Goal: Task Accomplishment & Management: Manage account settings

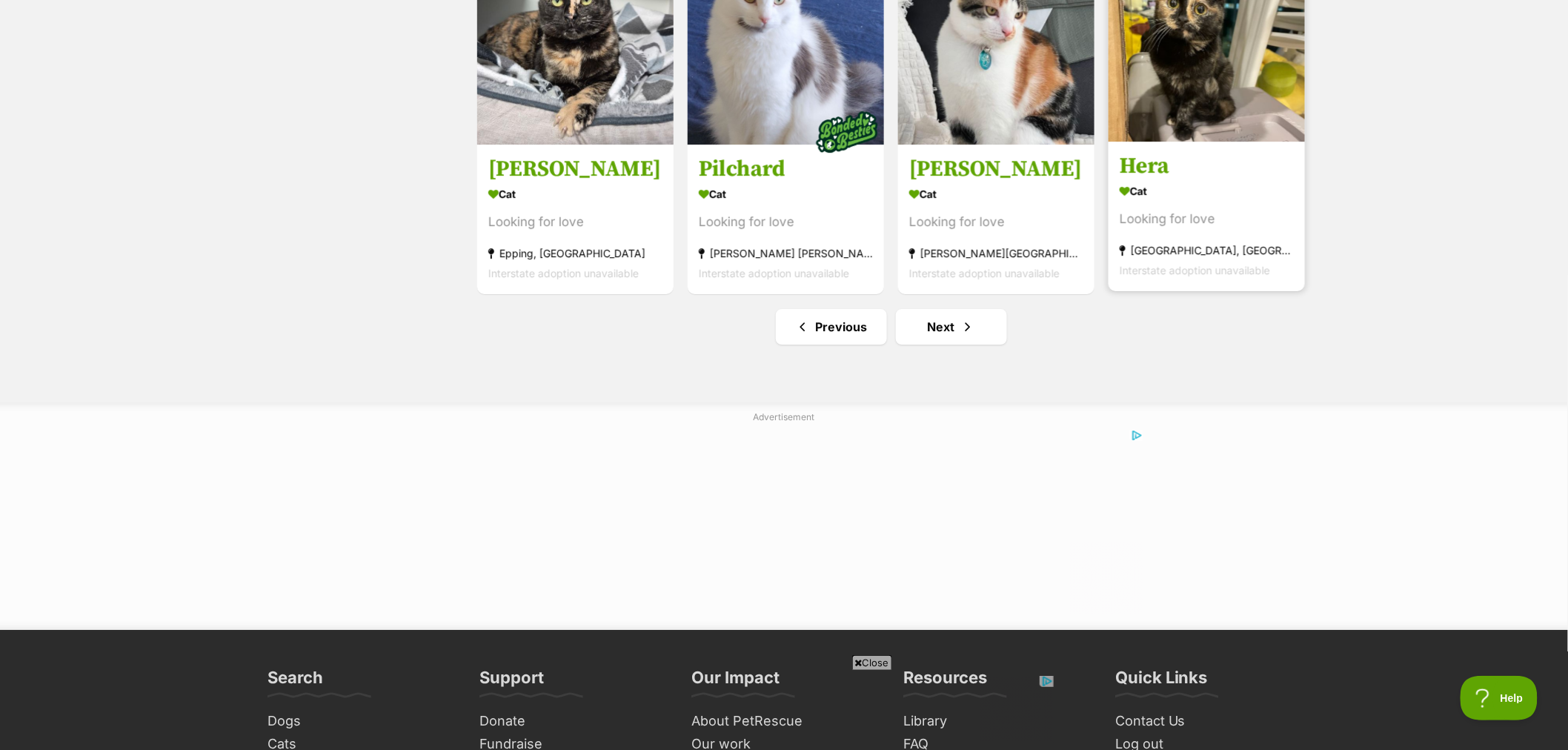
scroll to position [1812, 0]
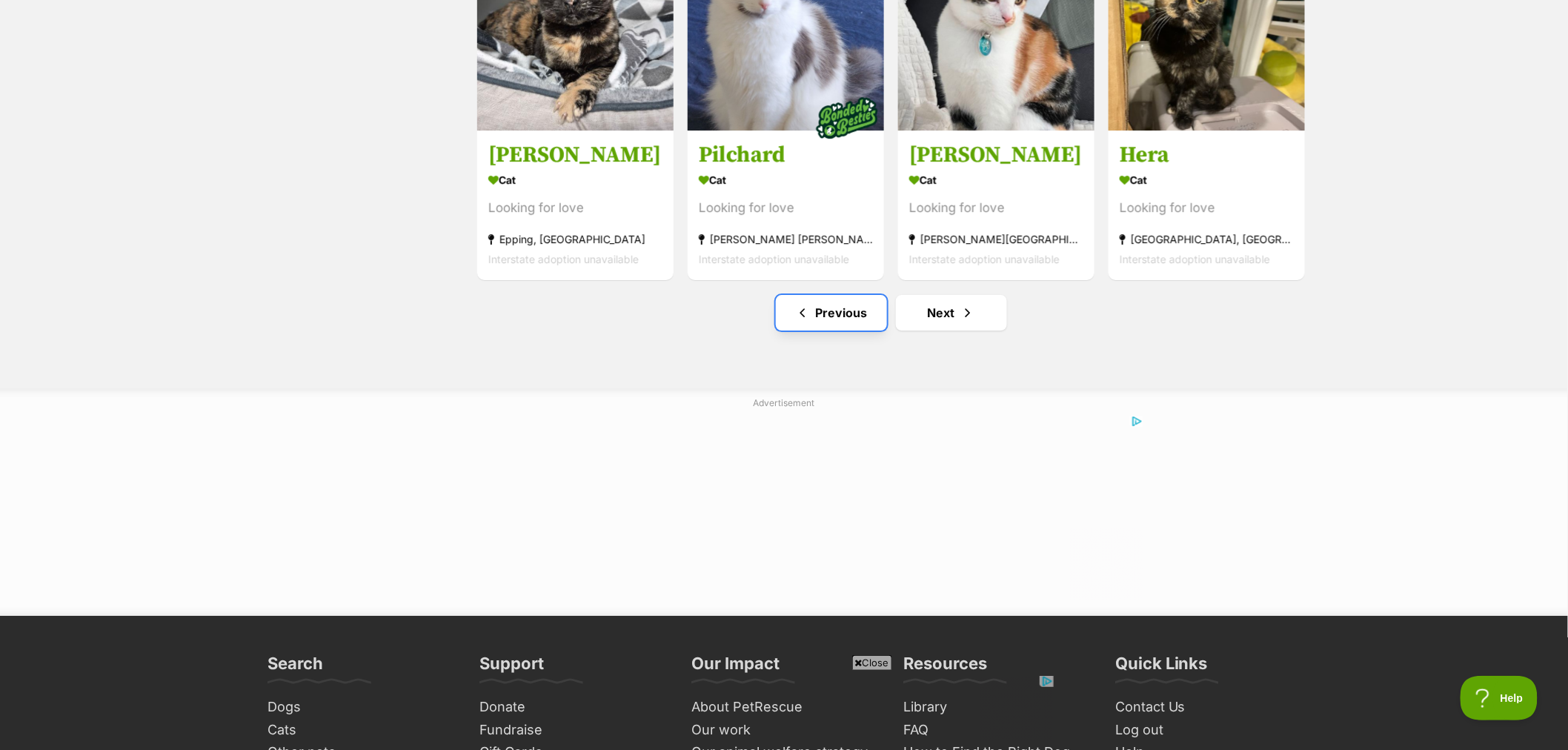
click at [840, 319] on link "Previous" at bounding box center [831, 313] width 111 height 36
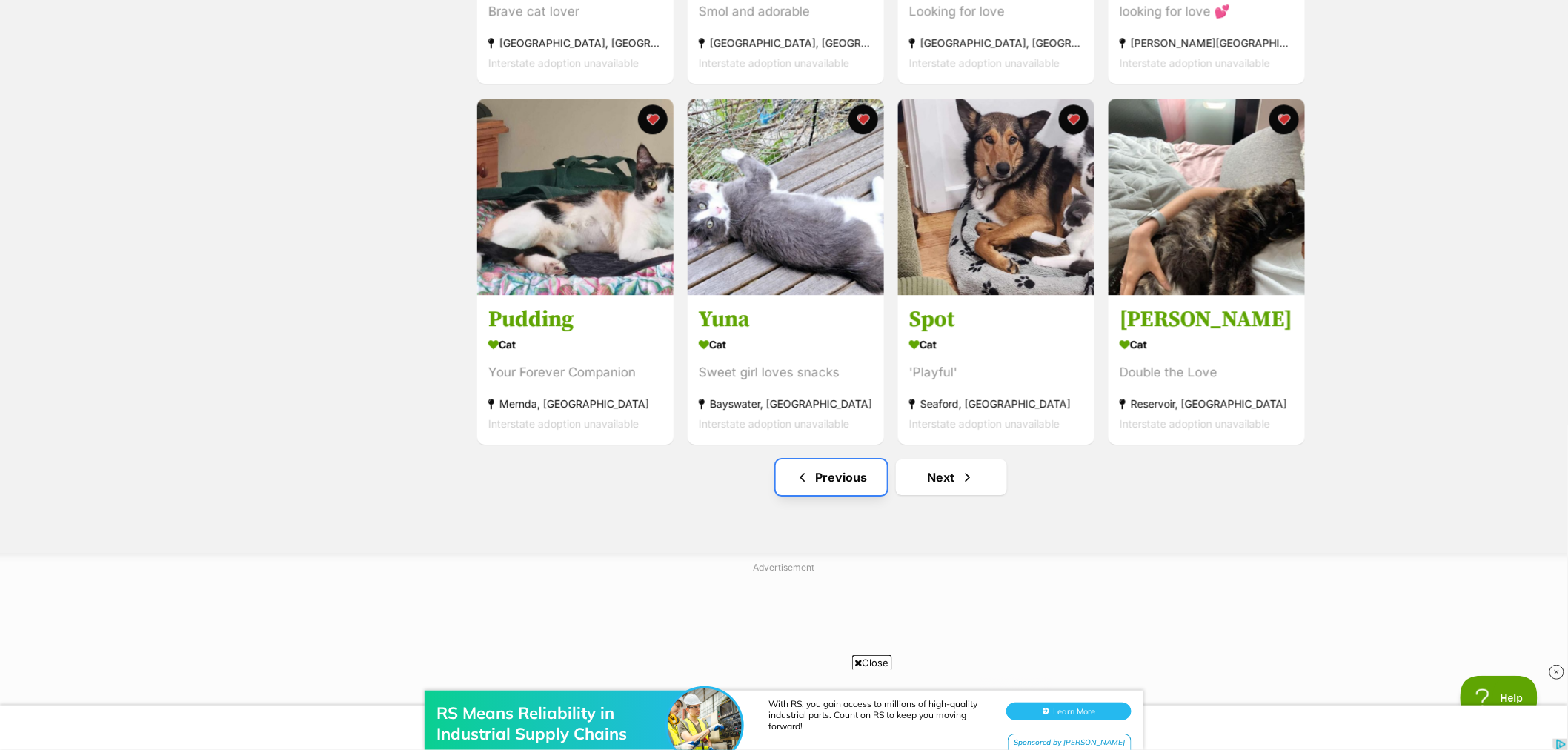
click at [834, 486] on link "Previous" at bounding box center [831, 477] width 111 height 36
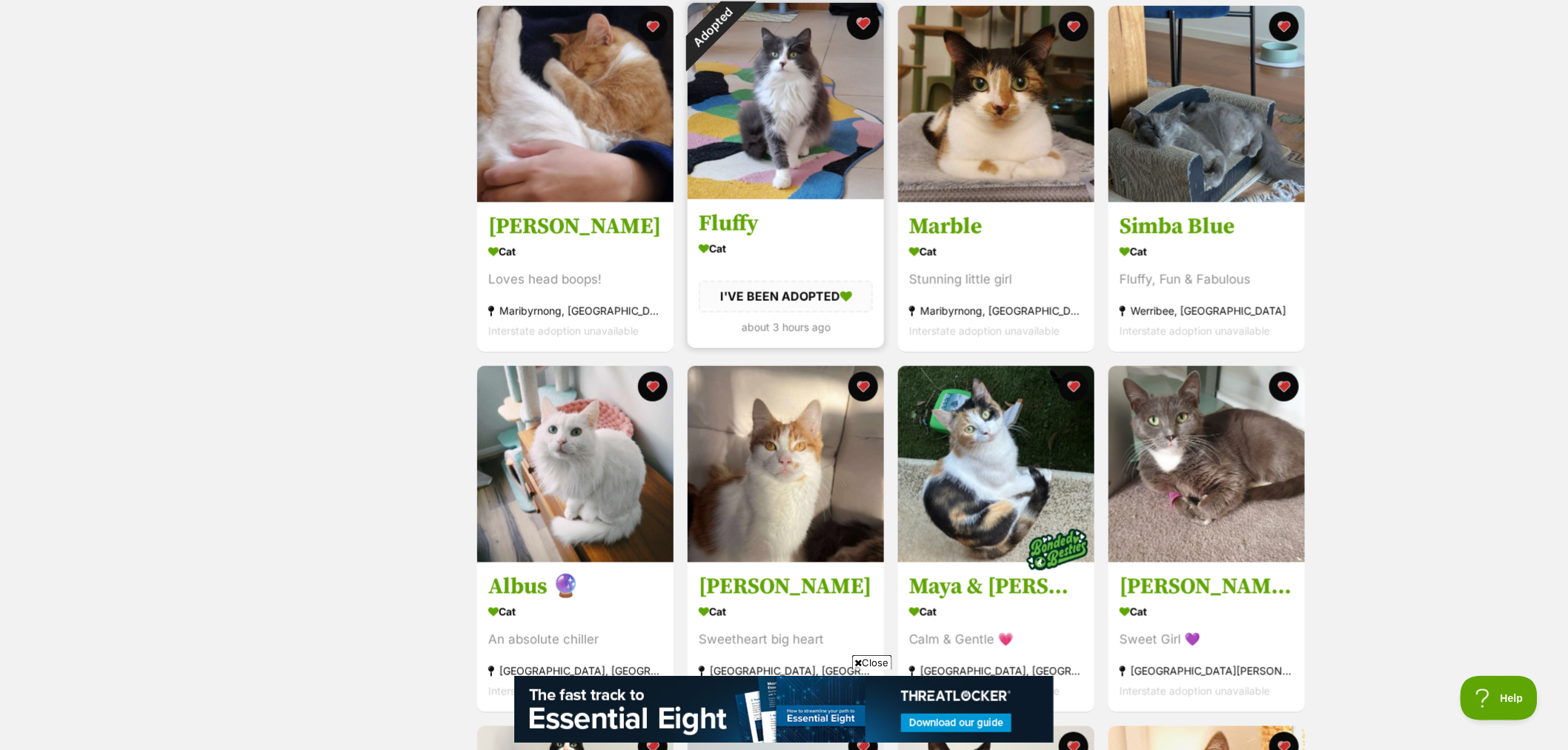
click at [864, 24] on button "favourite" at bounding box center [863, 24] width 33 height 33
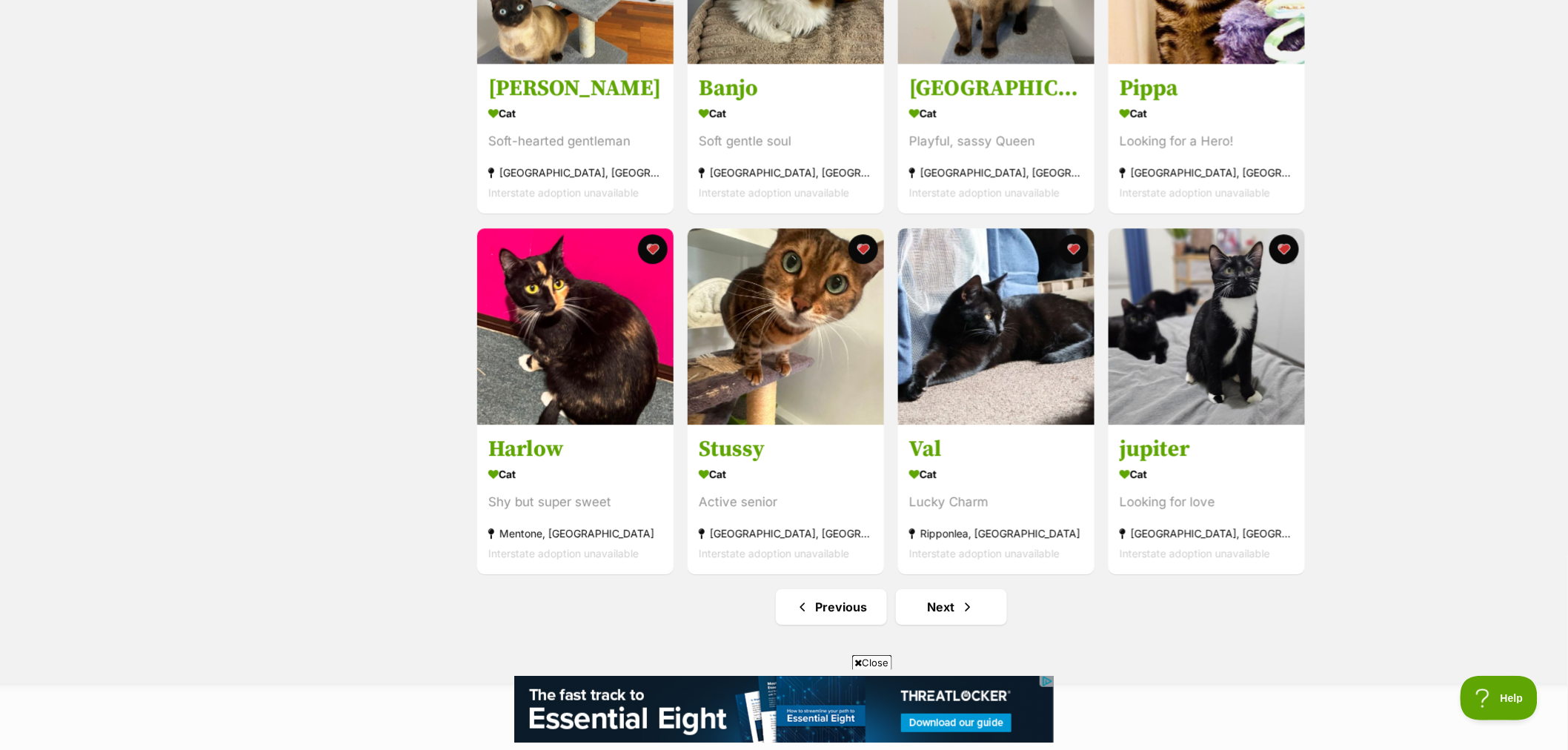
scroll to position [1647, 0]
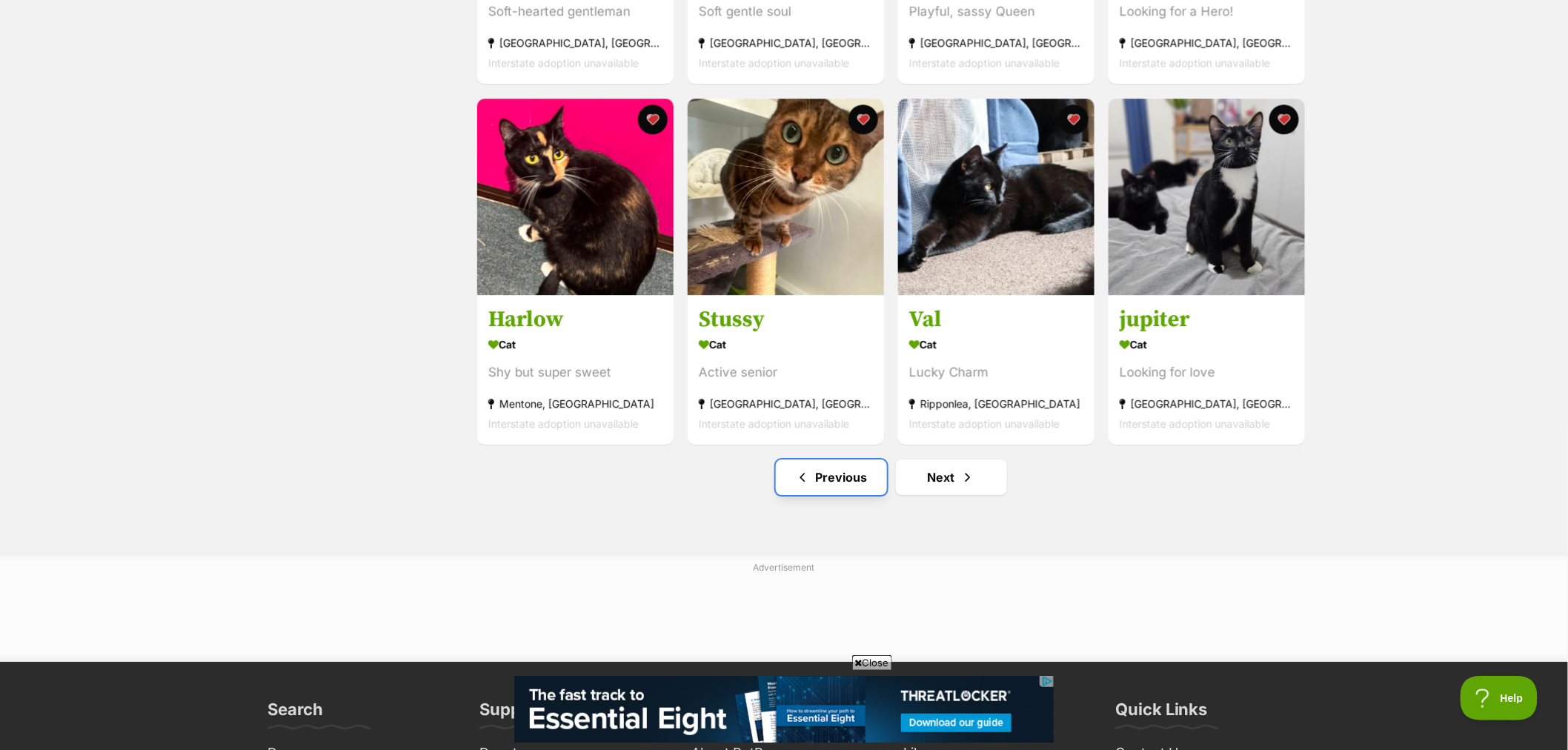
click at [882, 479] on link "Previous" at bounding box center [831, 477] width 111 height 36
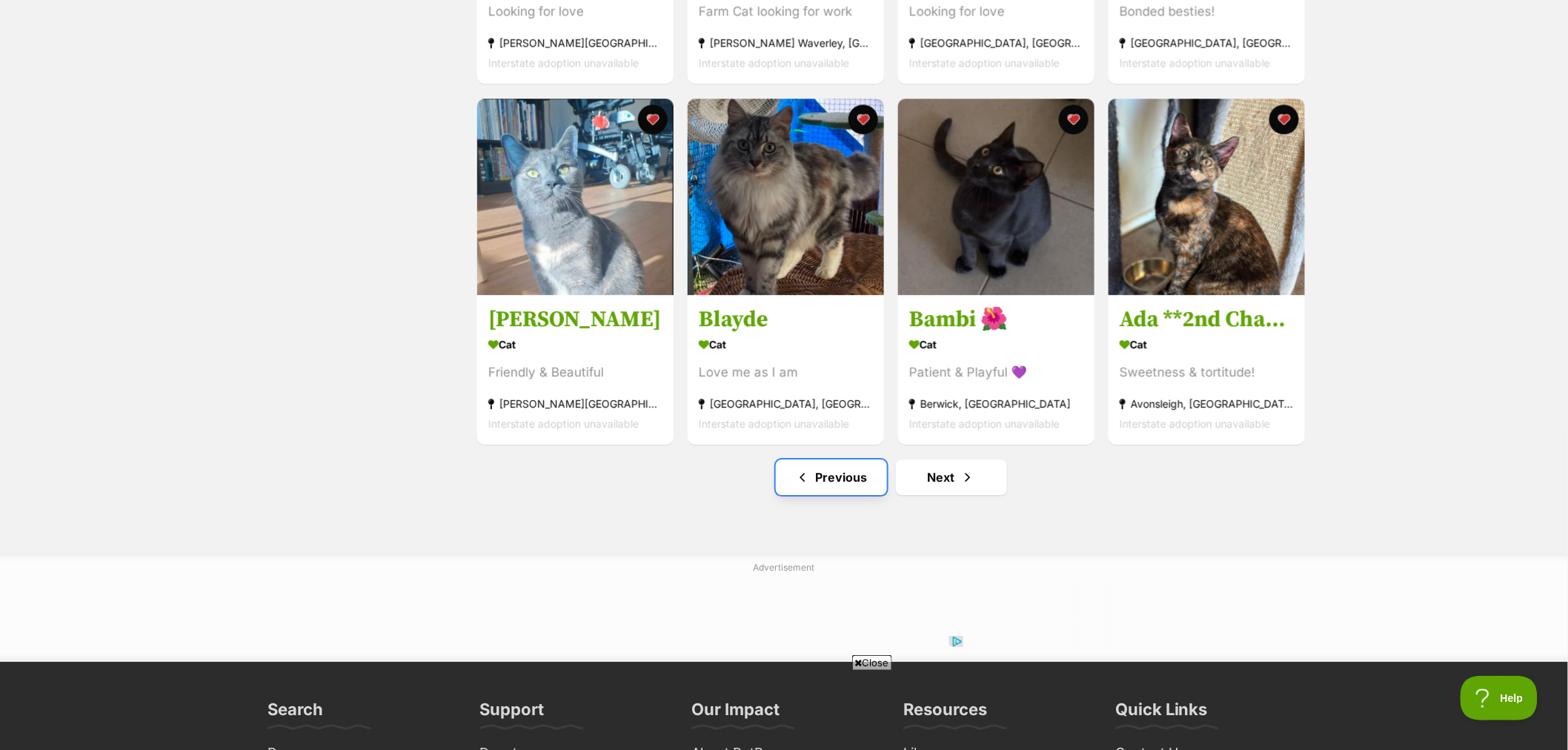
click at [819, 487] on link "Previous" at bounding box center [831, 477] width 111 height 36
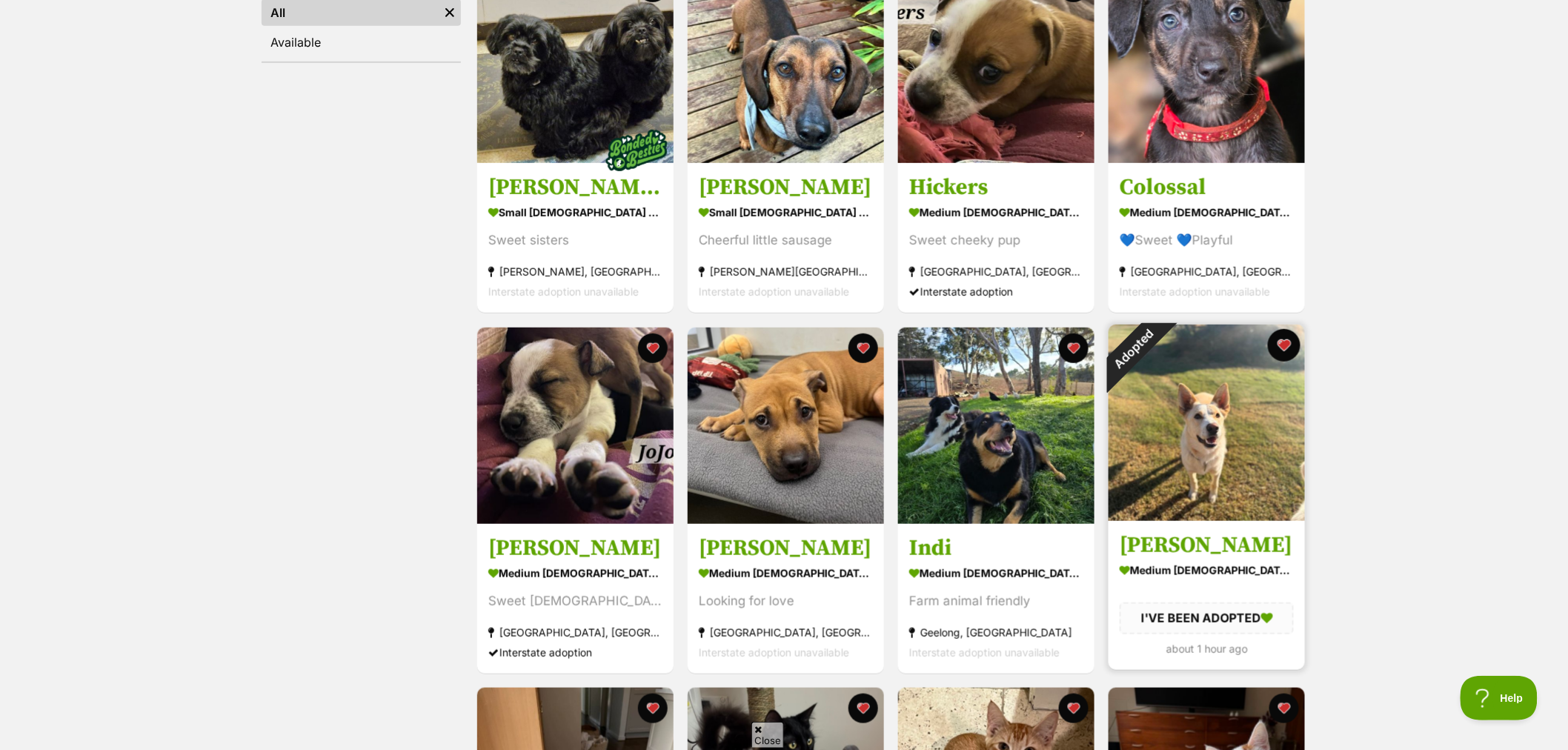
click at [1285, 344] on button "favourite" at bounding box center [1284, 345] width 33 height 33
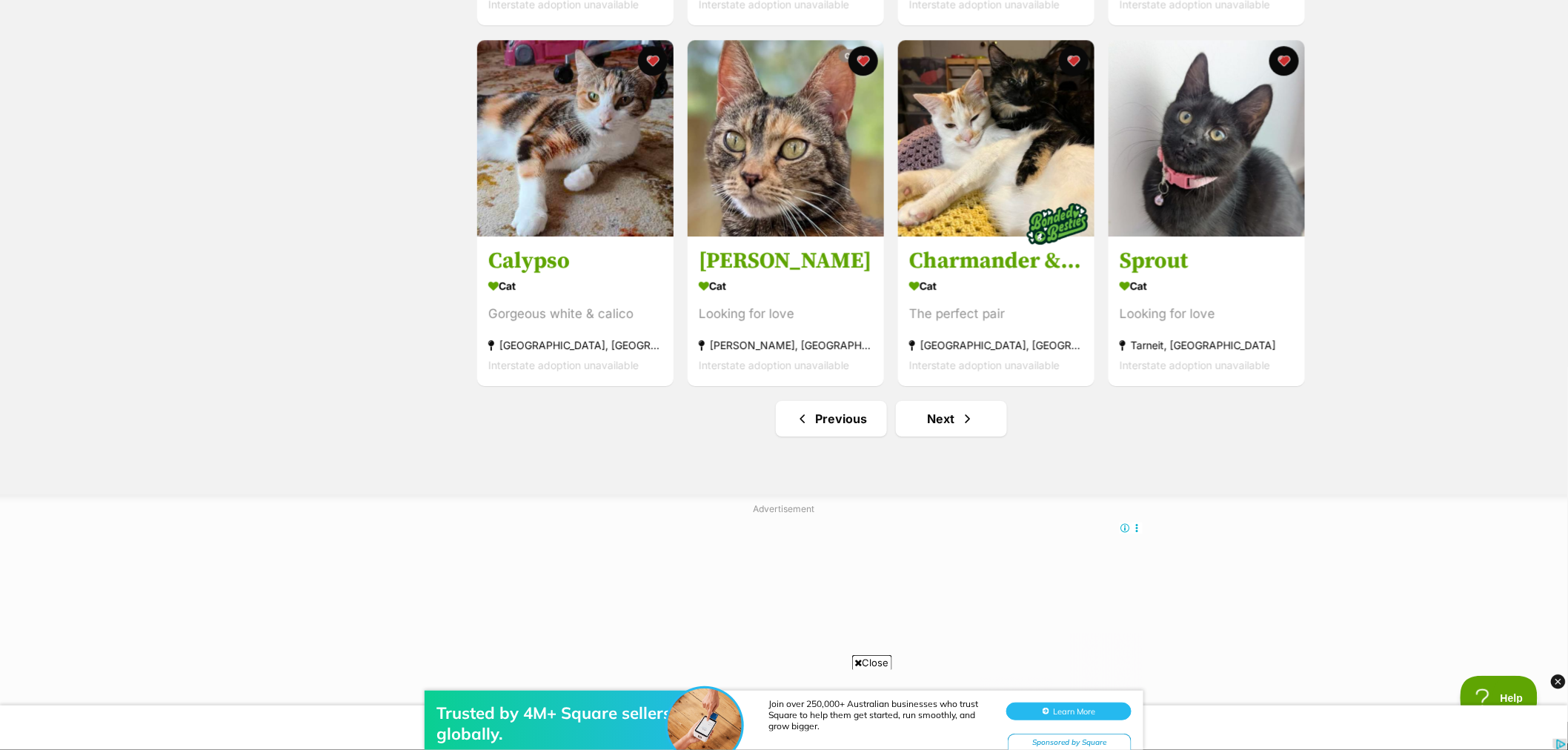
scroll to position [1737, 0]
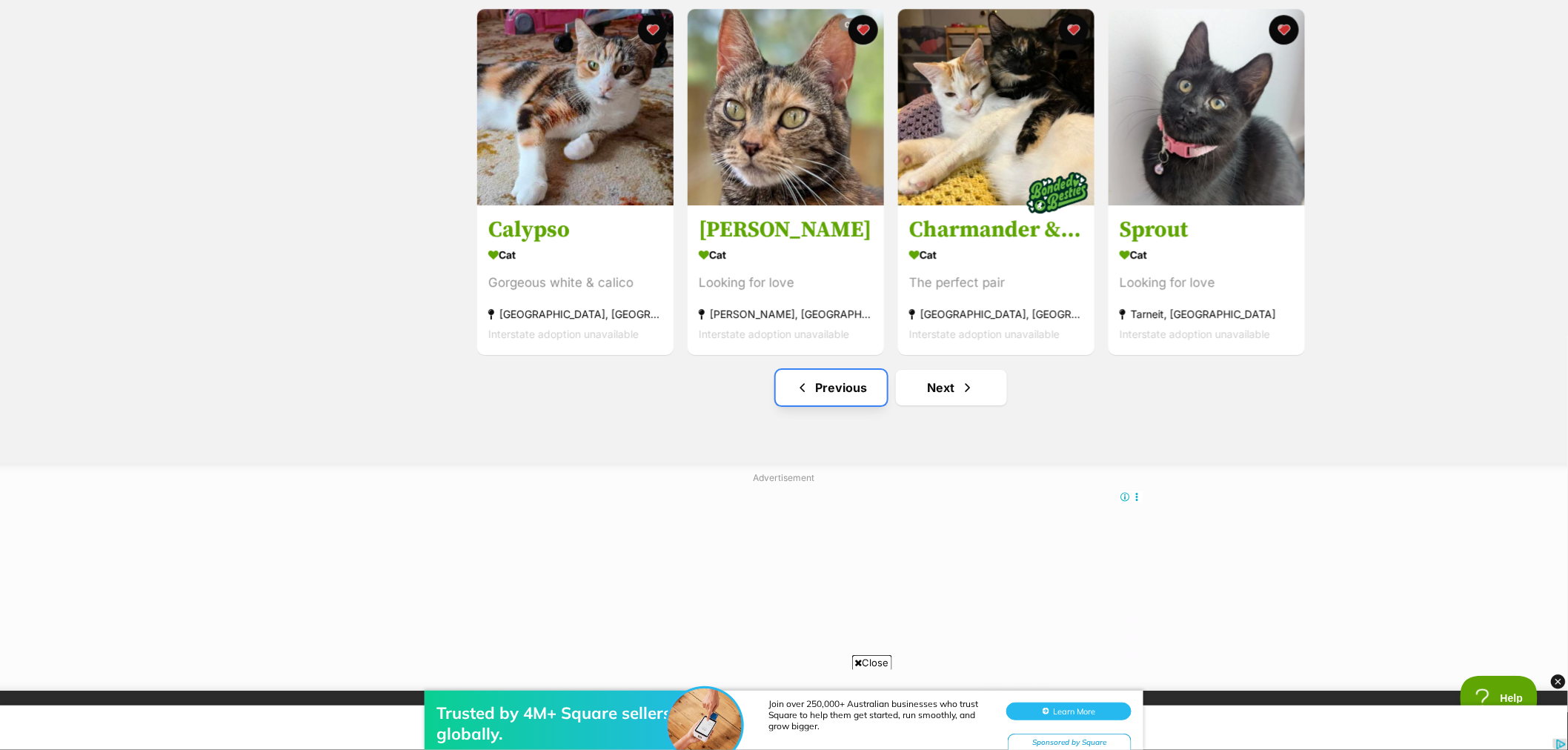
click at [852, 393] on link "Previous" at bounding box center [831, 388] width 111 height 36
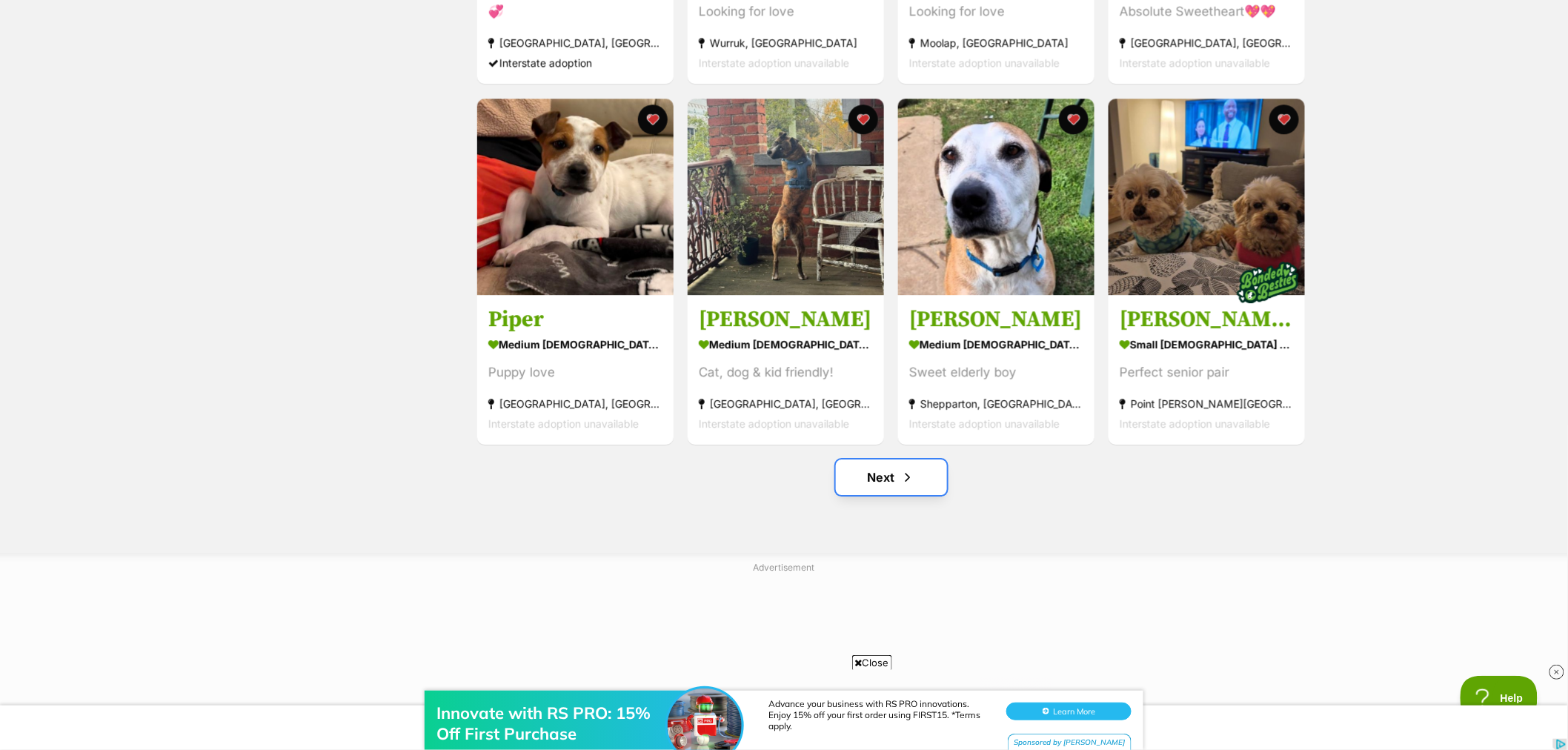
click at [884, 484] on link "Next" at bounding box center [891, 477] width 111 height 36
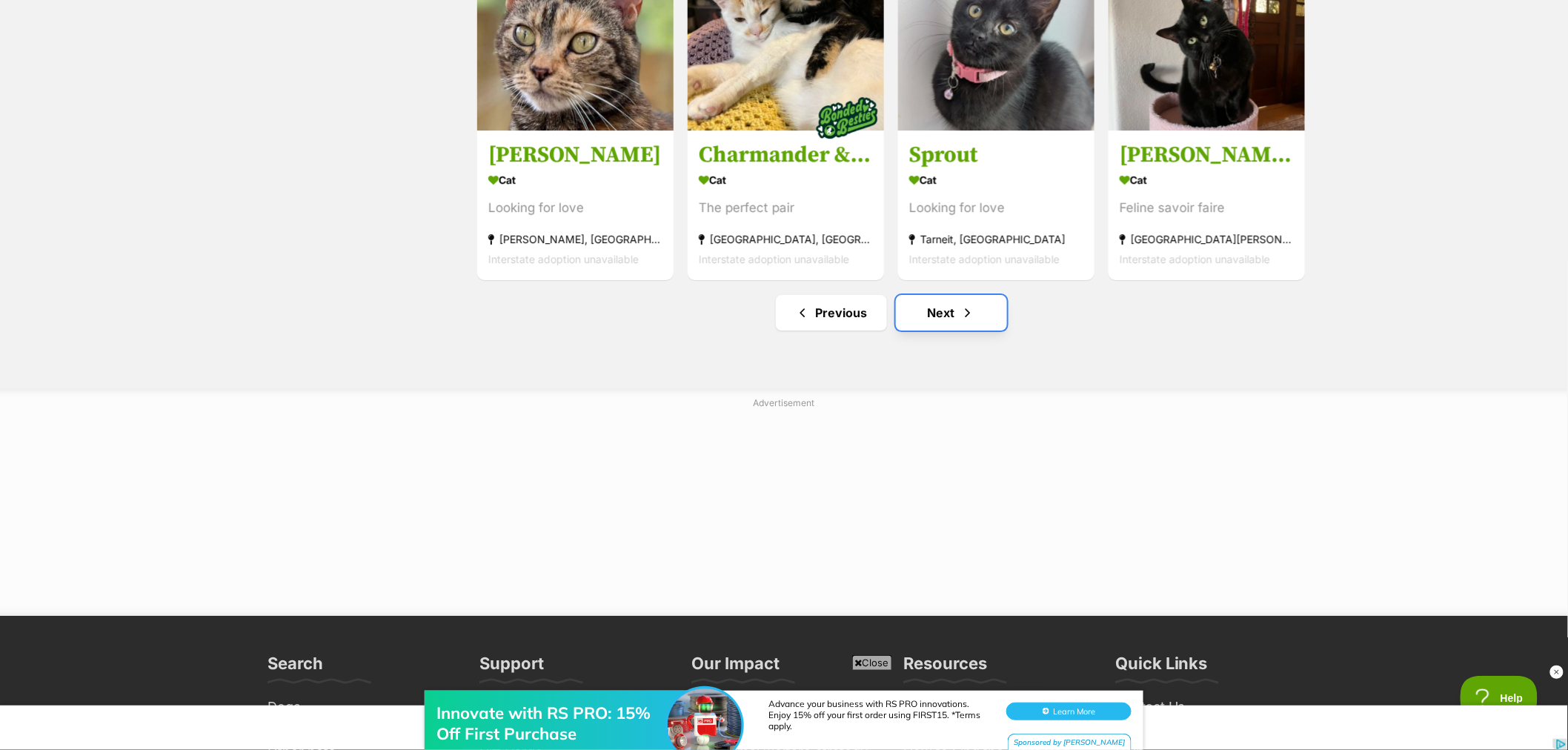
click at [968, 306] on span "Next page" at bounding box center [968, 313] width 15 height 18
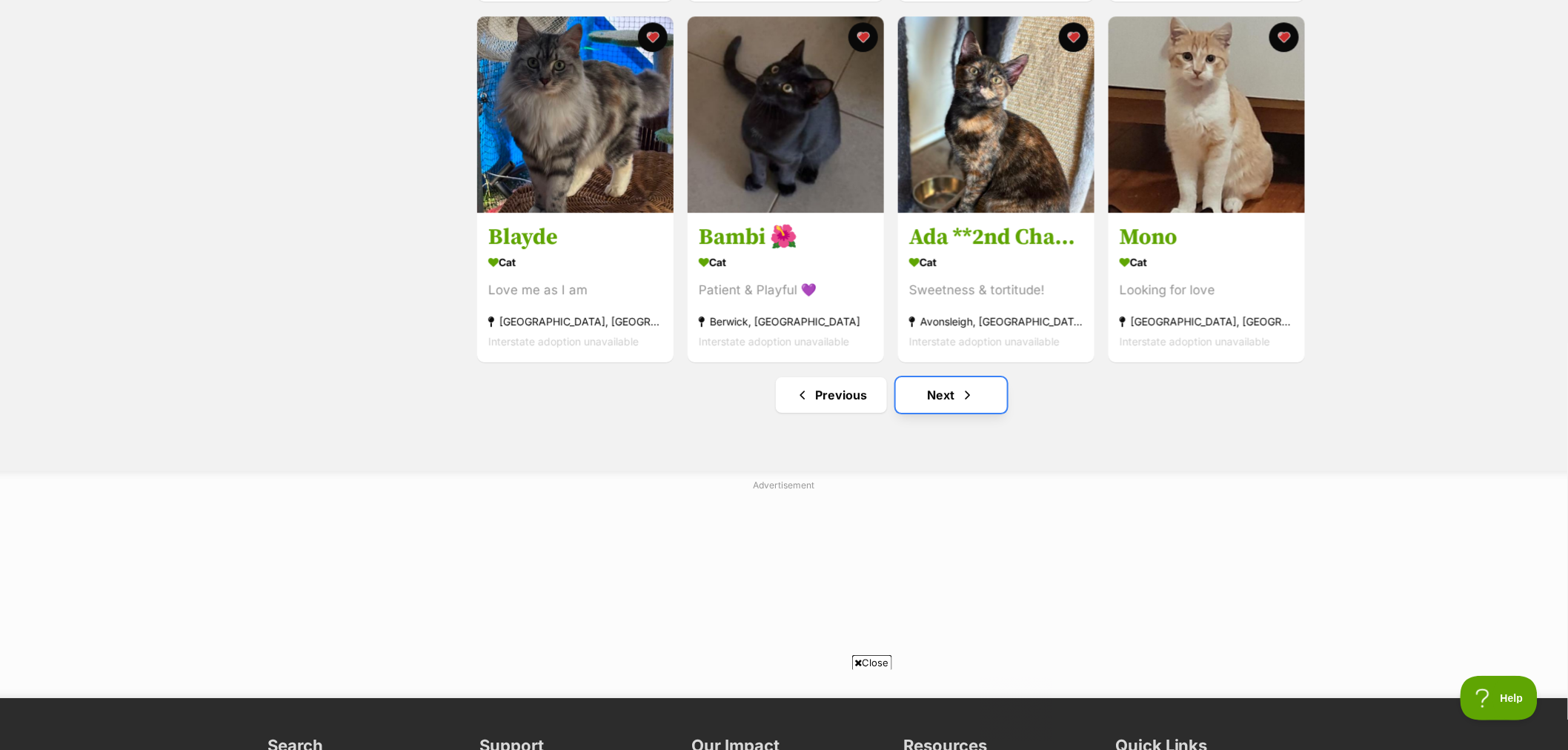
click at [974, 398] on span "Next page" at bounding box center [968, 395] width 15 height 18
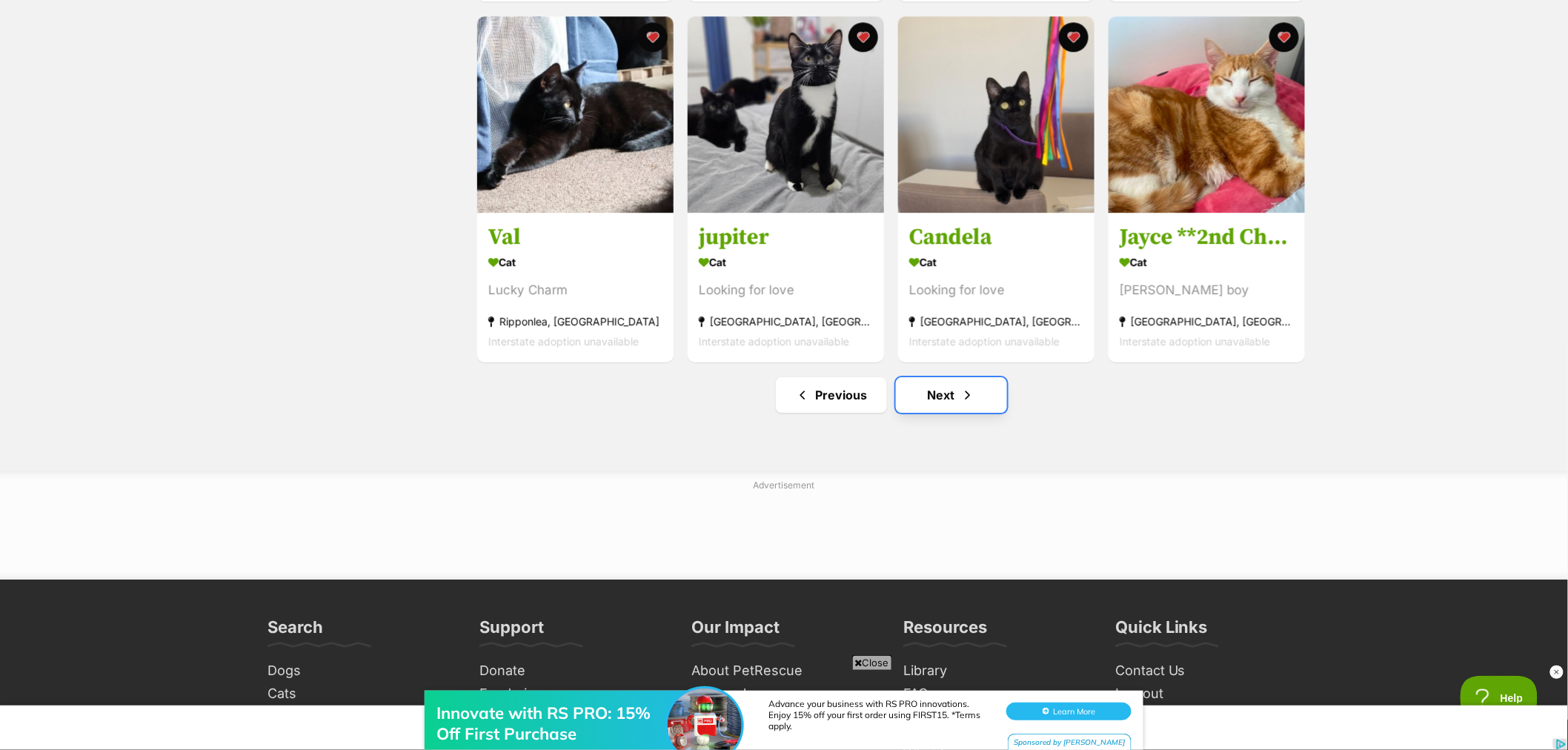
click at [962, 411] on link "Next" at bounding box center [951, 395] width 111 height 36
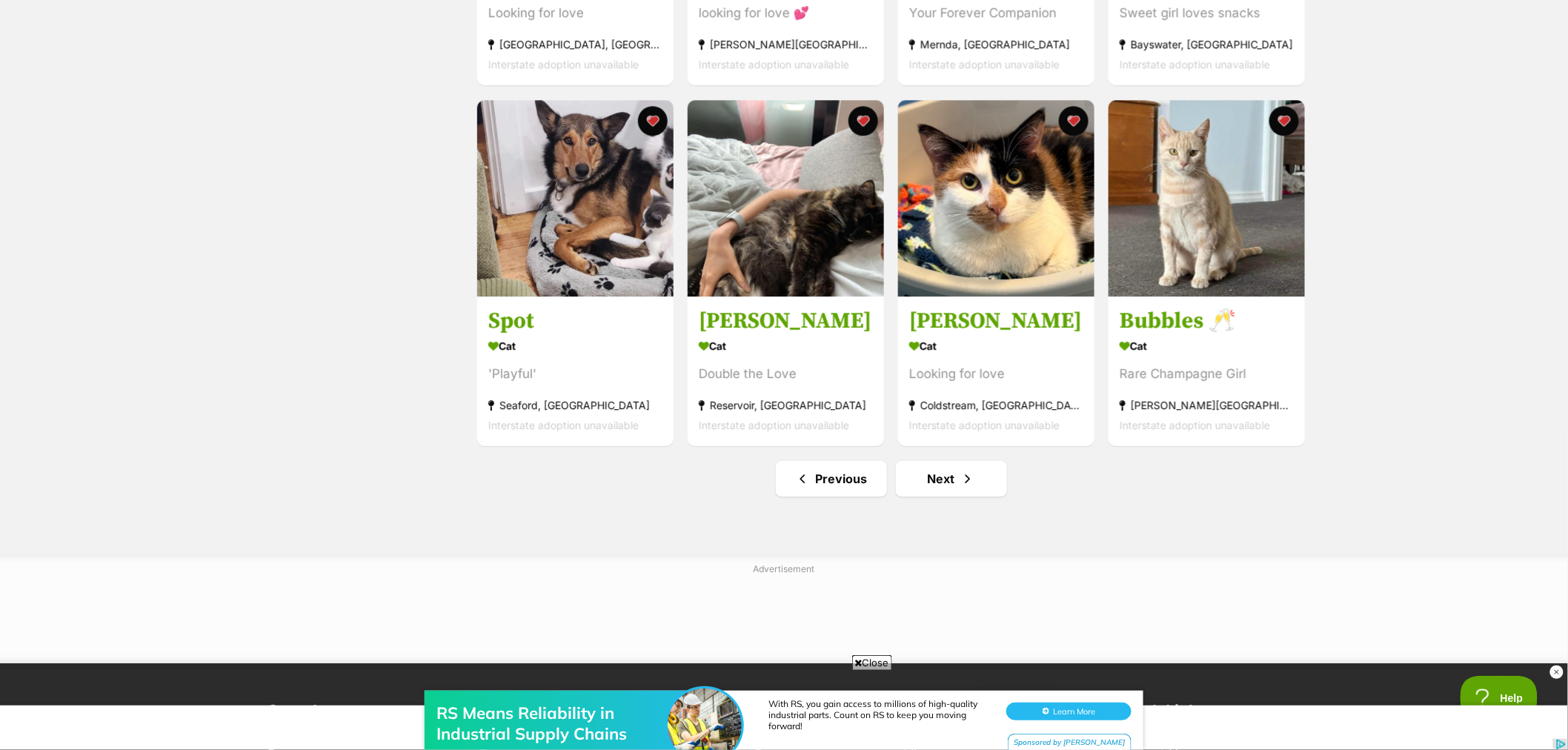
scroll to position [1647, 0]
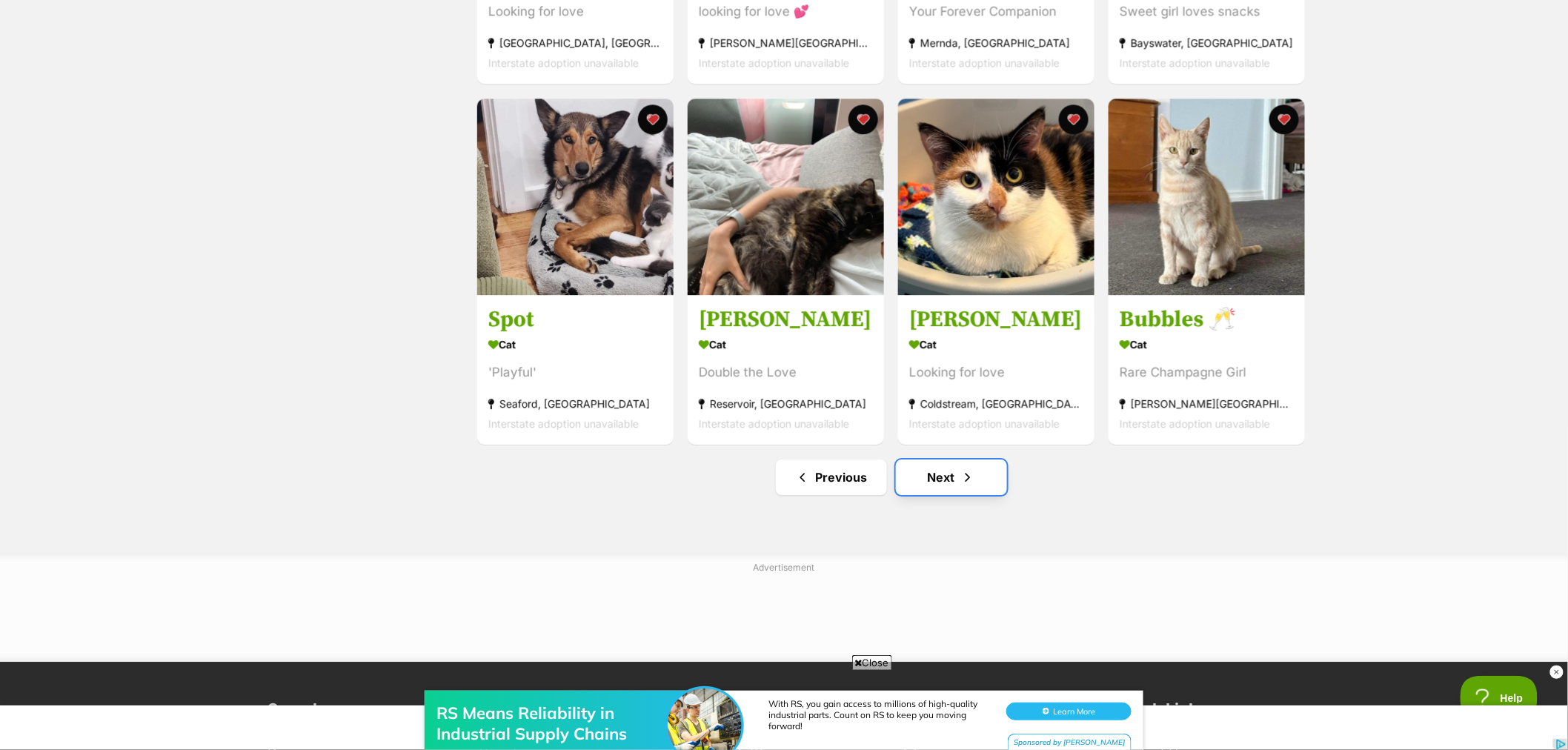
click at [982, 483] on link "Next" at bounding box center [951, 477] width 111 height 36
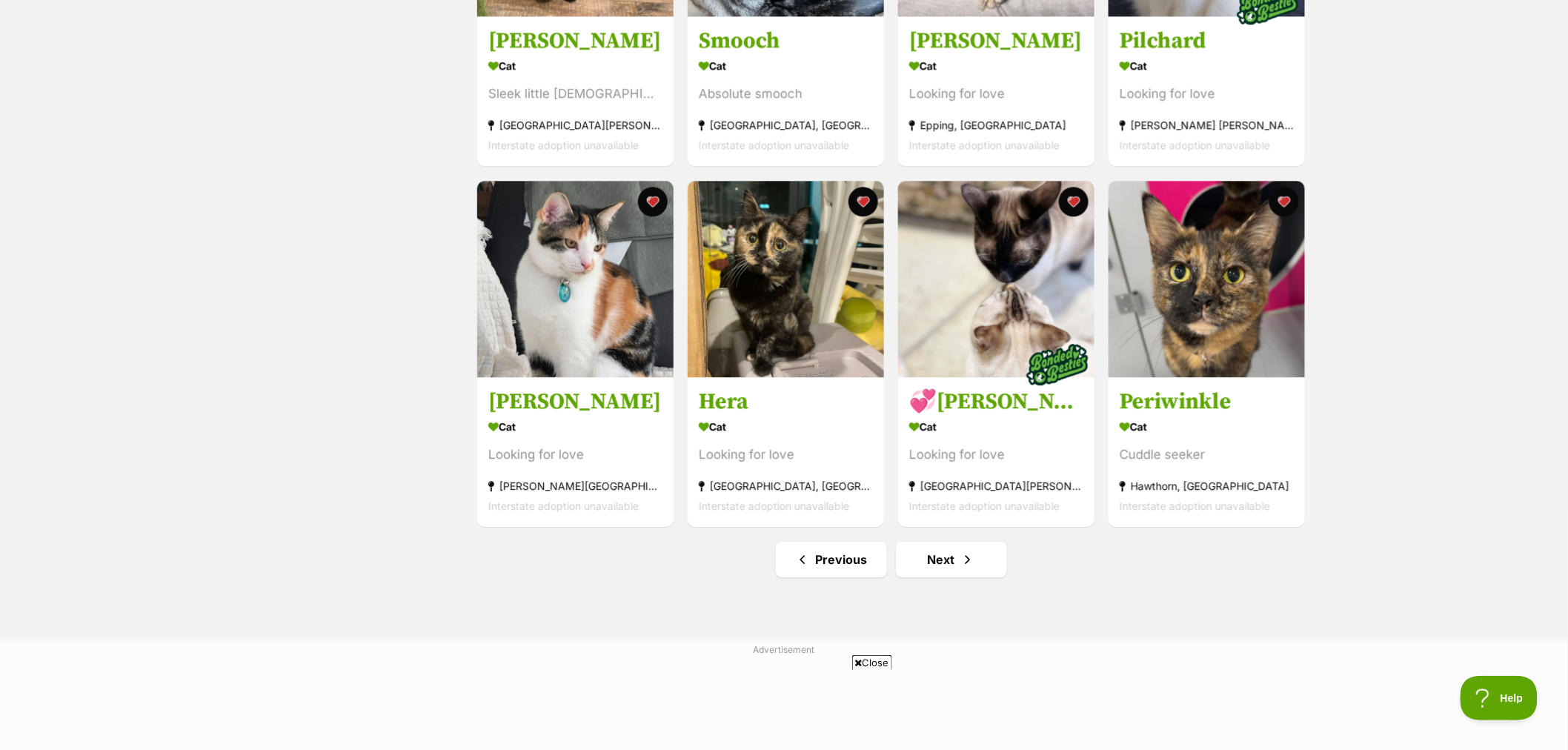
scroll to position [1647, 0]
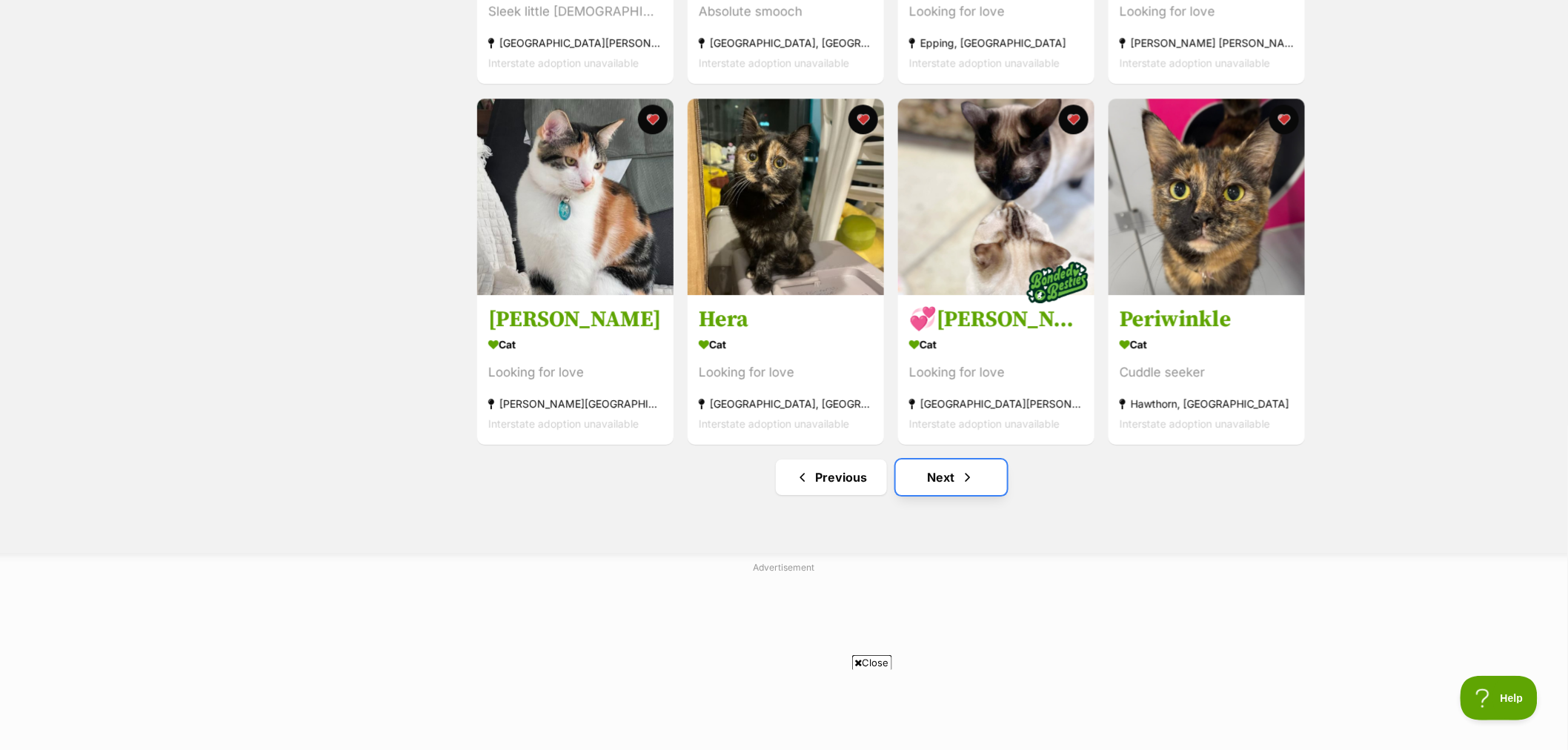
click at [967, 479] on span "Next page" at bounding box center [968, 477] width 15 height 18
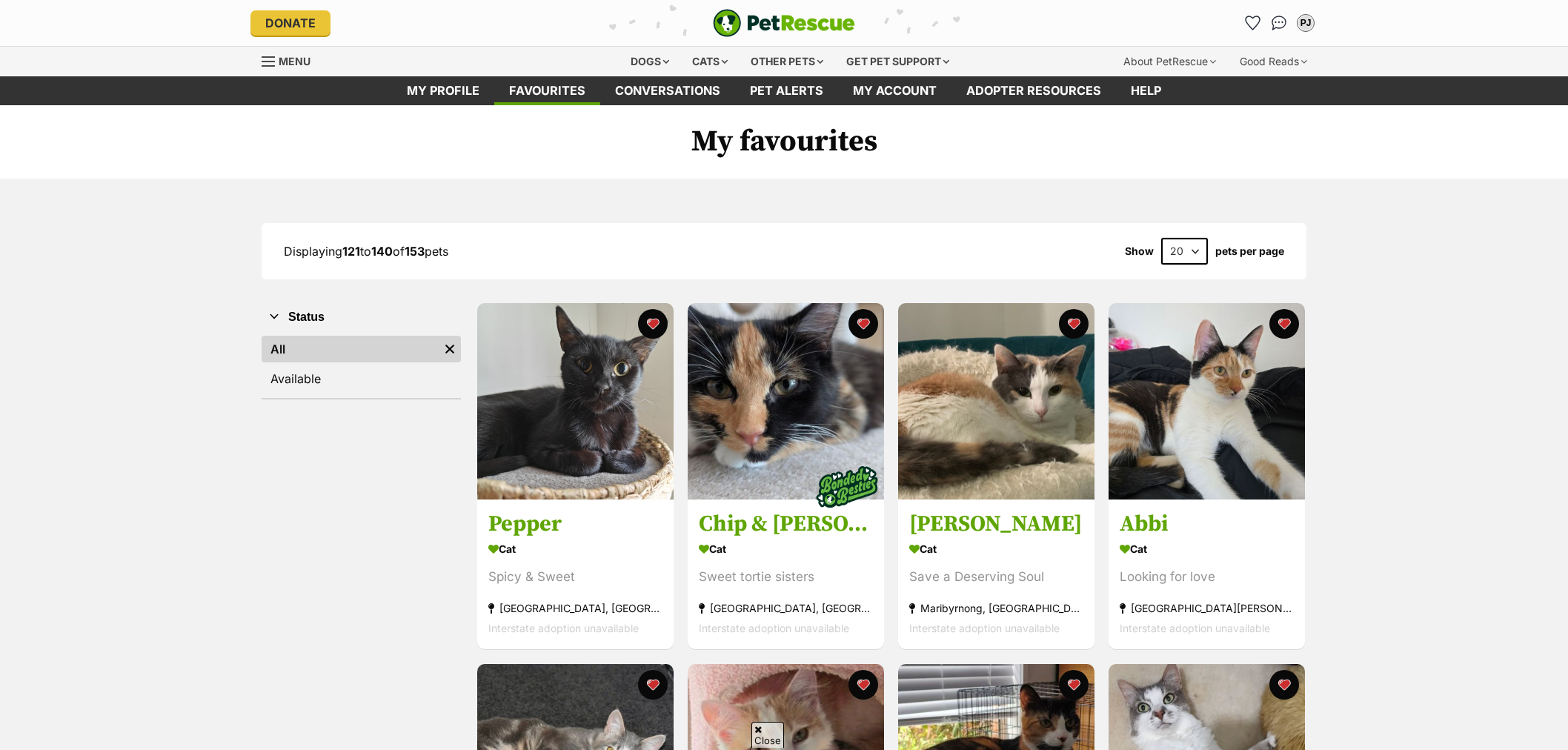
scroll to position [1729, 0]
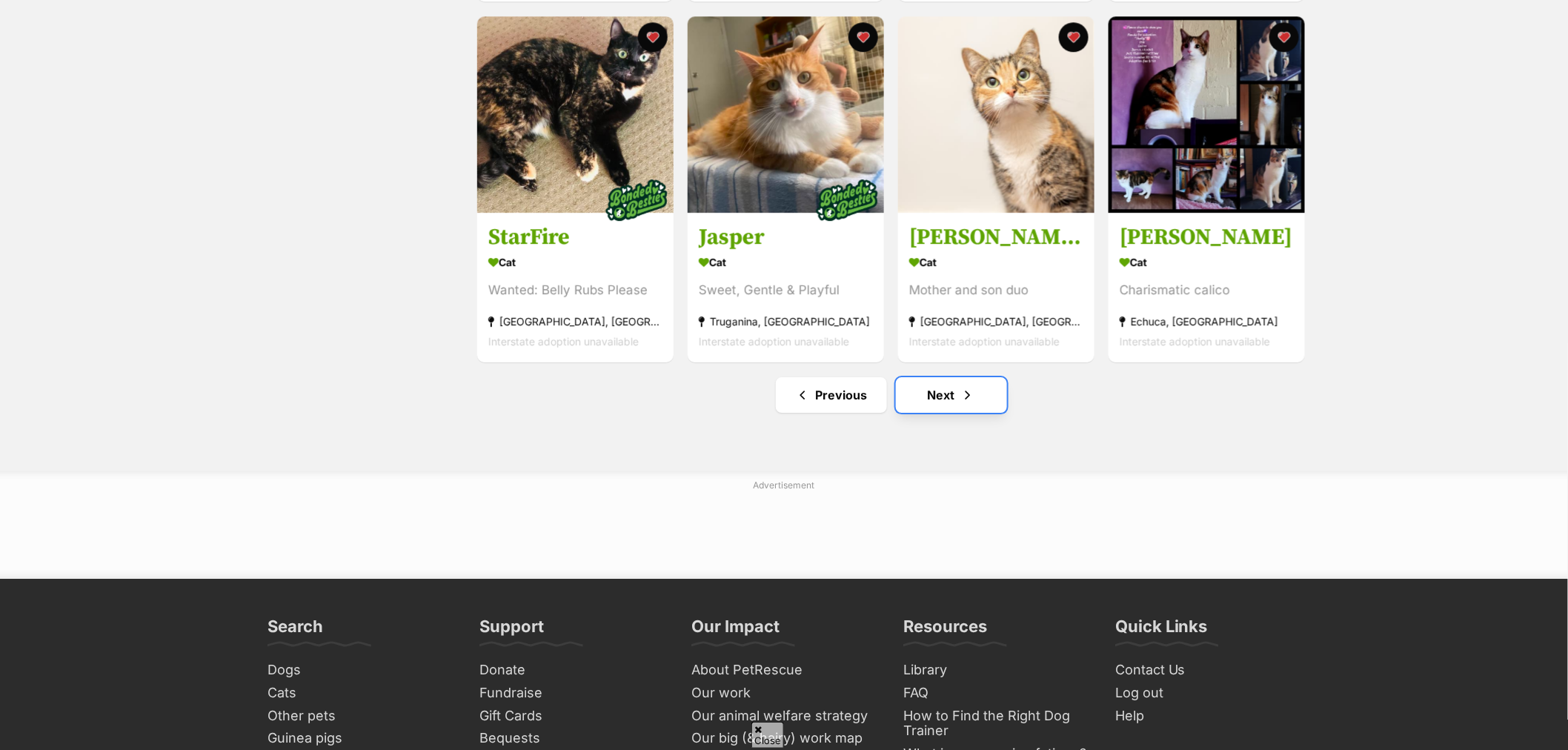
click at [958, 400] on link "Next" at bounding box center [951, 395] width 111 height 36
